Goal: Browse casually: Explore the website without a specific task or goal

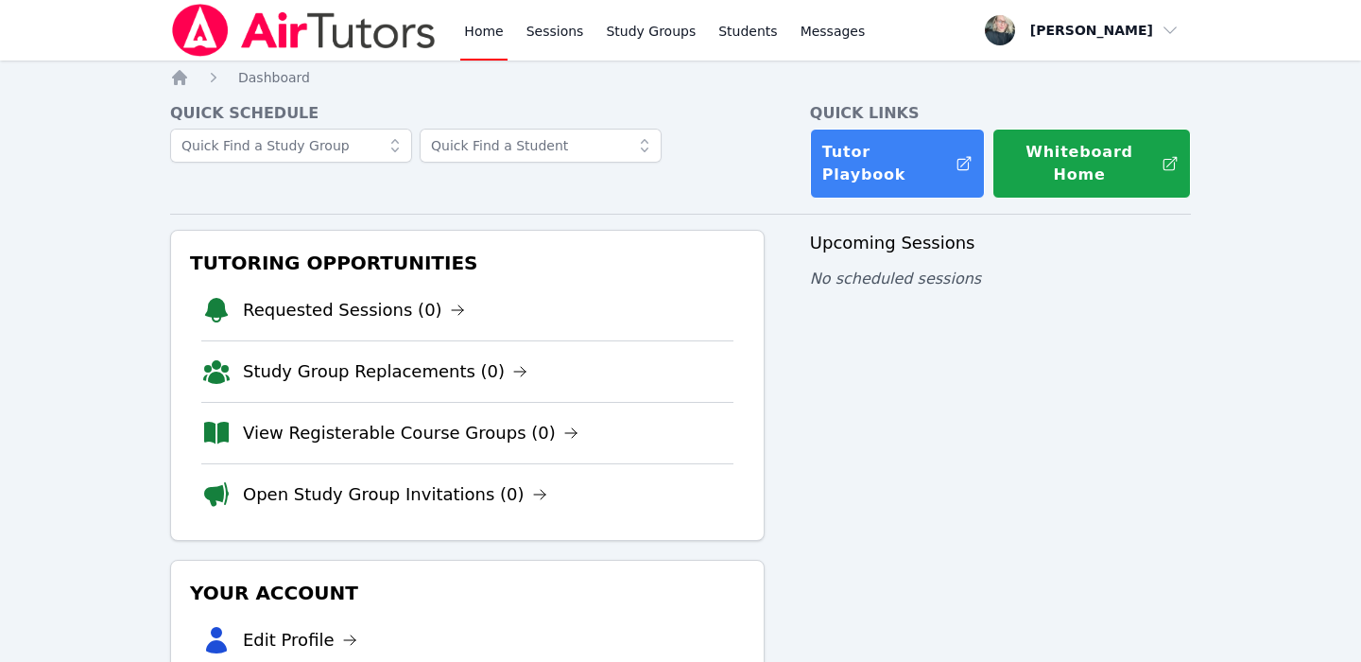
click at [1258, 386] on div "Home Sessions Study Groups Students Messages Open user menu Kara Holland Open m…" at bounding box center [680, 454] width 1361 height 909
